Goal: Find specific page/section: Find specific page/section

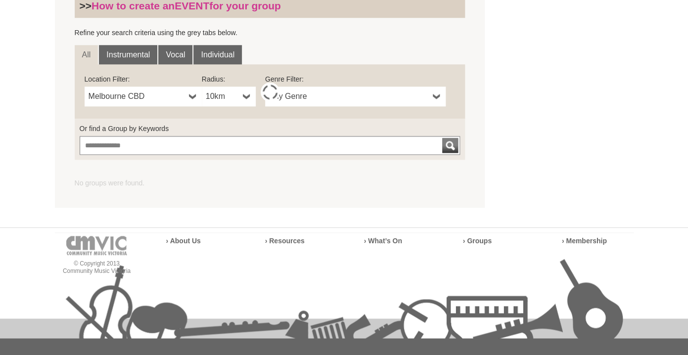
scroll to position [325, 0]
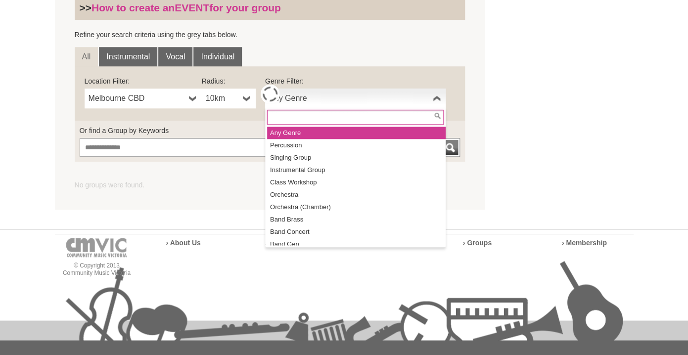
click at [321, 94] on span "Any Genre" at bounding box center [349, 98] width 160 height 12
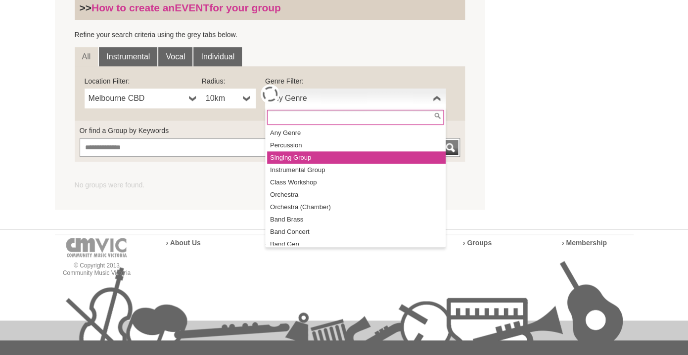
click at [323, 154] on li "Singing Group" at bounding box center [356, 157] width 178 height 12
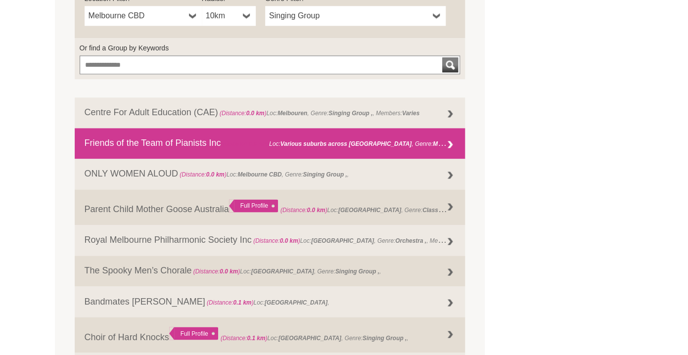
scroll to position [373, 0]
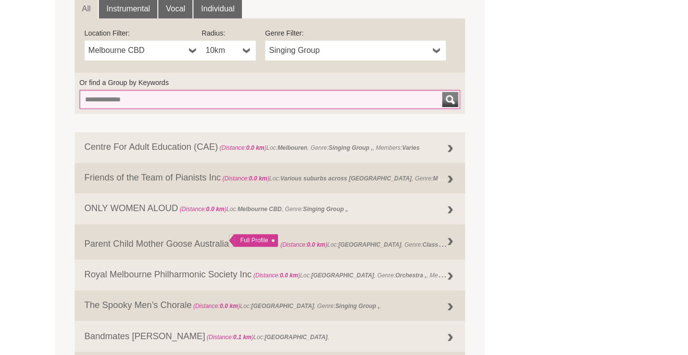
click at [266, 101] on input "Or find a Group by Keywords" at bounding box center [270, 99] width 381 height 19
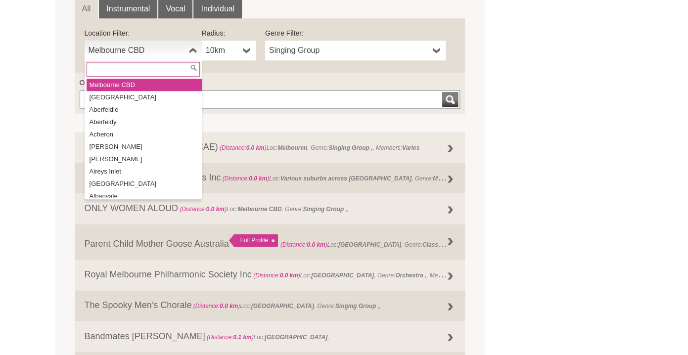
click at [143, 51] on span "Melbourne CBD" at bounding box center [136, 50] width 96 height 12
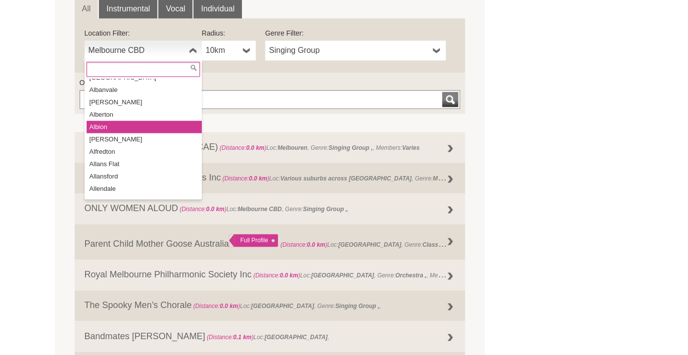
scroll to position [0, 0]
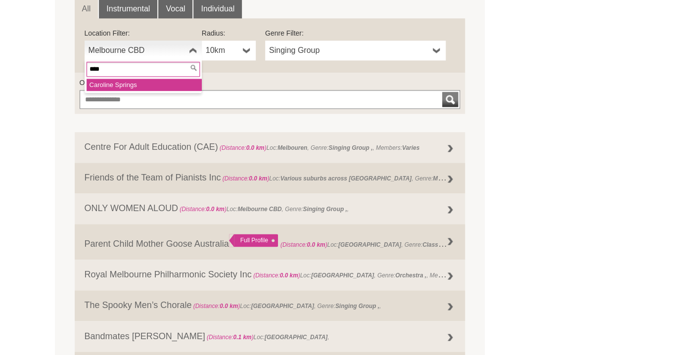
type input "****"
click at [142, 83] on li "Caro line Springs" at bounding box center [144, 85] width 115 height 12
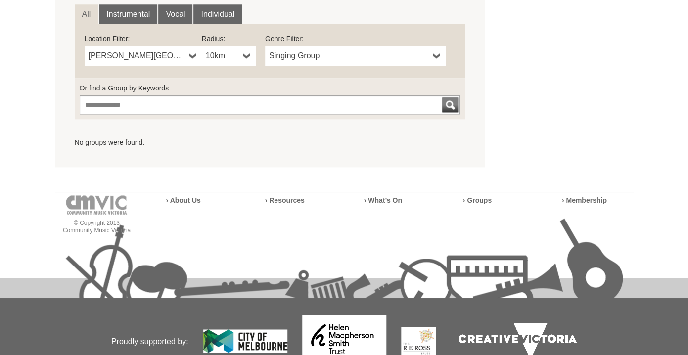
scroll to position [360, 0]
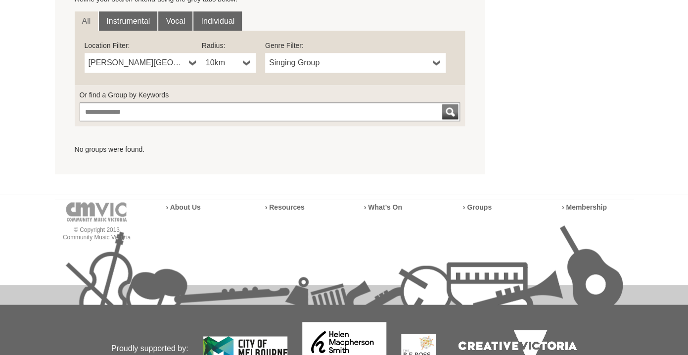
click at [325, 59] on span "Singing Group" at bounding box center [349, 63] width 160 height 12
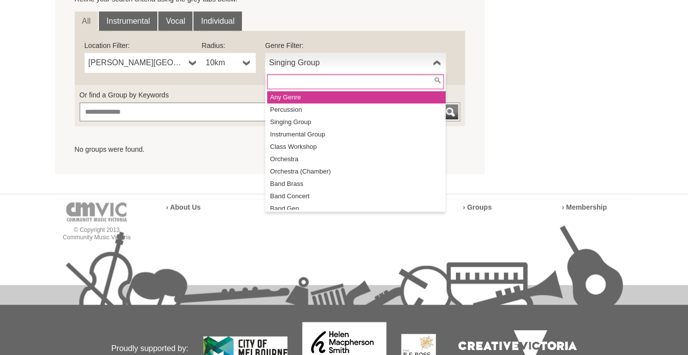
click at [324, 96] on li "Any Genre" at bounding box center [356, 97] width 178 height 12
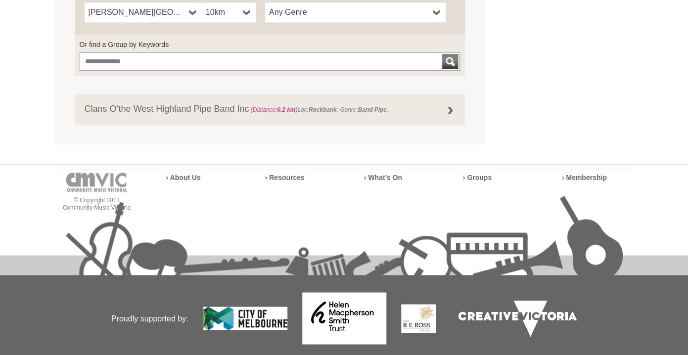
scroll to position [410, 0]
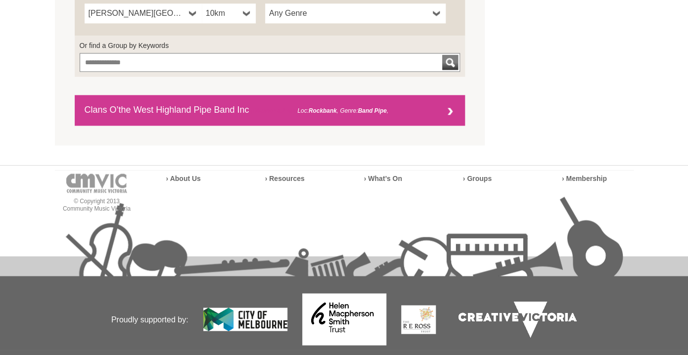
click at [343, 116] on link "Clans O’the West Highland Pipe Band Inc (Distance: 6.2 km ) Loc: Rockbank , Gen…" at bounding box center [270, 110] width 391 height 31
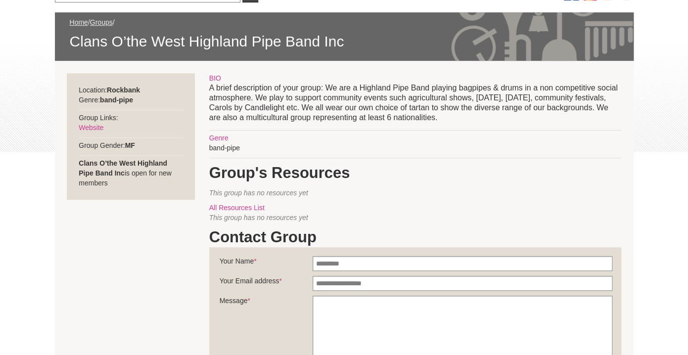
scroll to position [138, 0]
